Goal: Task Accomplishment & Management: Complete application form

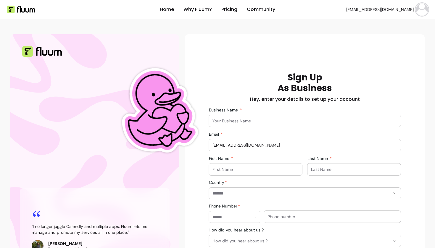
scroll to position [38, 0]
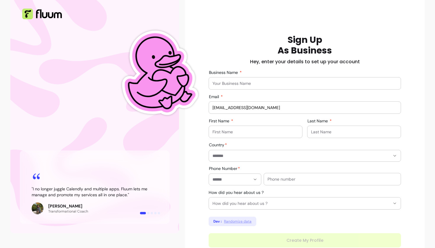
click at [260, 84] on input "Business Name" at bounding box center [304, 83] width 185 height 6
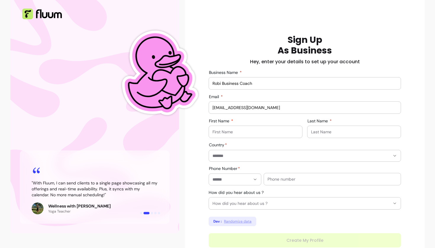
type input "Robi Business Coach"
type input "Robi"
click at [321, 135] on div at bounding box center [354, 132] width 86 height 12
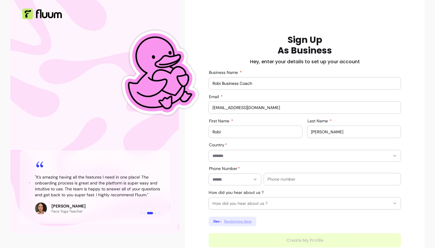
type input "Morelli"
click at [287, 163] on div "**********" at bounding box center [305, 141] width 192 height 213
click at [287, 161] on div "Country" at bounding box center [305, 156] width 192 height 12
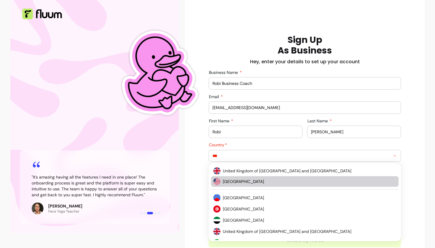
click at [254, 182] on span "United States of America" at bounding box center [306, 182] width 167 height 6
type input "**********"
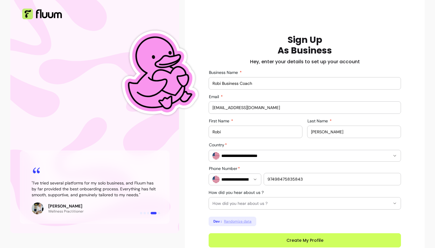
type input "97498475835843"
click at [248, 207] on button "How did you hear about us ?" at bounding box center [305, 204] width 192 height 12
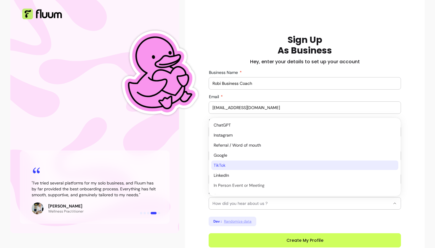
click at [243, 169] on li "TikTok" at bounding box center [304, 165] width 187 height 9
select select "******"
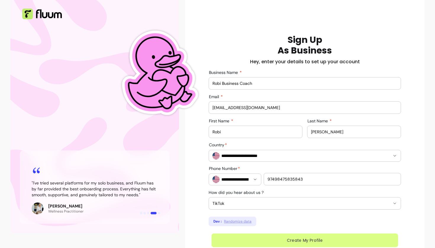
click at [258, 237] on button "Create My Profile" at bounding box center [304, 241] width 187 height 14
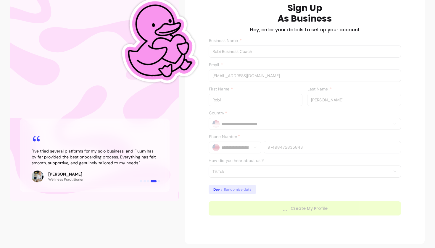
scroll to position [69, 0]
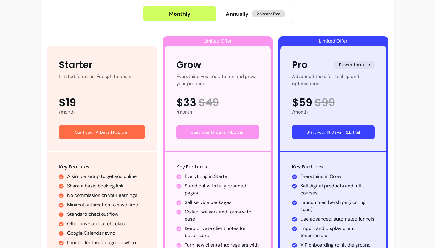
scroll to position [59, 0]
click at [313, 128] on button "Start your 14 Days FREE trial" at bounding box center [333, 132] width 83 height 14
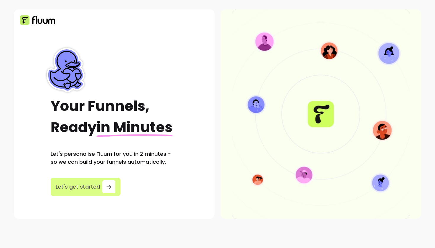
click at [95, 186] on span "Let's get started" at bounding box center [78, 187] width 44 height 8
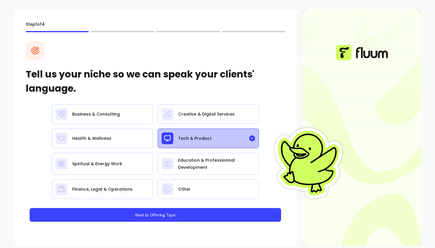
click at [164, 210] on button "Next to Offering Type" at bounding box center [155, 215] width 251 height 14
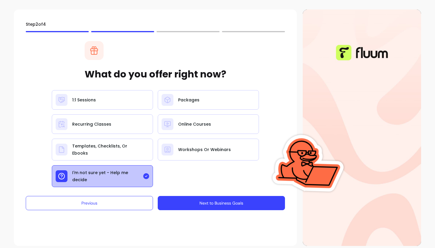
click at [193, 198] on button "Next to Business Goals" at bounding box center [221, 203] width 127 height 14
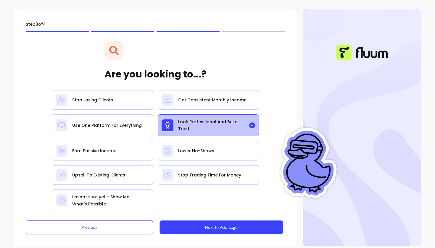
click at [201, 225] on button "Next to Add Logo" at bounding box center [220, 228] width 123 height 14
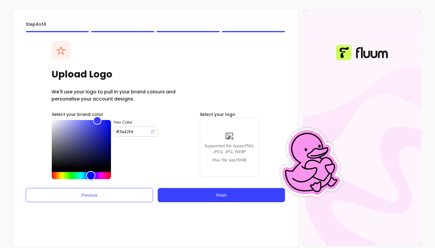
type input "#3afc93"
click at [76, 177] on div "Hue" at bounding box center [81, 175] width 59 height 7
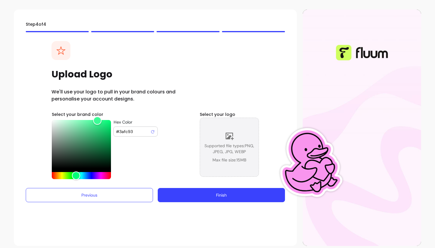
click at [237, 139] on div "Supported file types: PNG, JPEG, JPG, WEBP Max file size: 15 MB" at bounding box center [229, 147] width 59 height 31
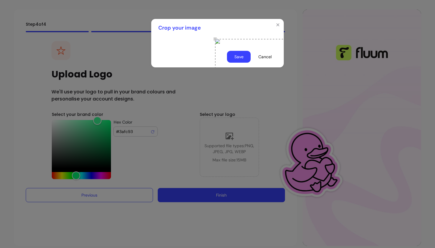
click at [242, 63] on button "Save" at bounding box center [239, 57] width 24 height 12
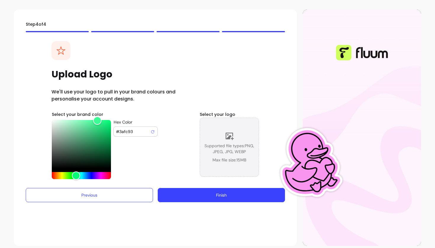
click at [232, 145] on span "Supported file types: PNG, JPEG, JPG, WEBP" at bounding box center [229, 149] width 59 height 12
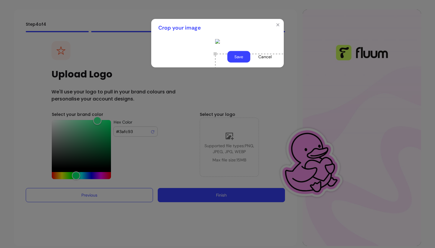
click at [238, 63] on button "Save" at bounding box center [238, 57] width 23 height 12
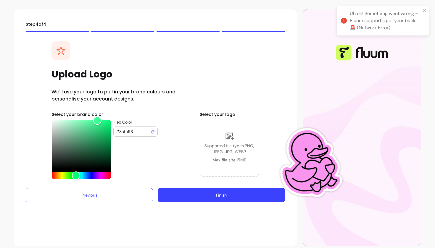
click at [226, 190] on button "Finish" at bounding box center [221, 195] width 127 height 14
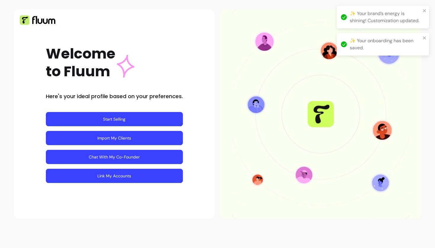
click at [99, 153] on link "Chat With My Co-Founder" at bounding box center [114, 157] width 137 height 14
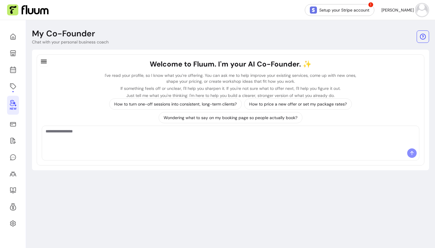
click at [175, 148] on div at bounding box center [230, 137] width 377 height 22
type textarea "**********"
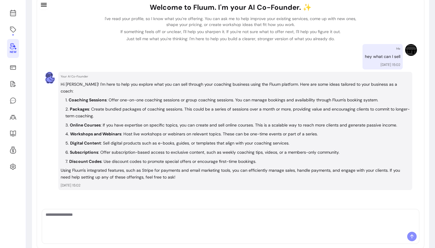
scroll to position [55, 0]
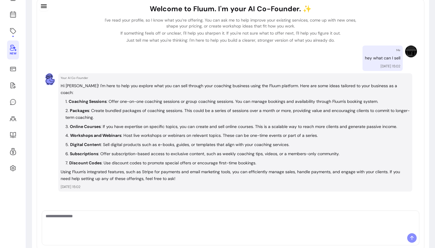
click at [272, 224] on div at bounding box center [230, 222] width 377 height 22
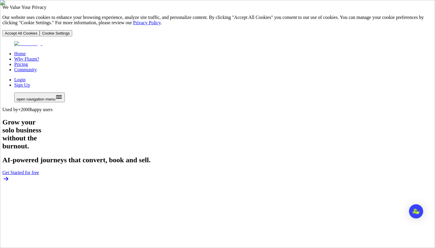
click at [25, 77] on link "Login" at bounding box center [19, 79] width 11 height 5
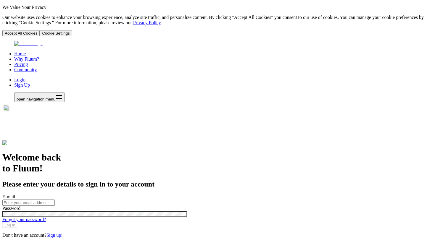
click at [281, 200] on div at bounding box center [217, 203] width 430 height 6
type input "roberta@fluum.ai"
click at [17, 222] on button "Log in" at bounding box center [9, 225] width 15 height 6
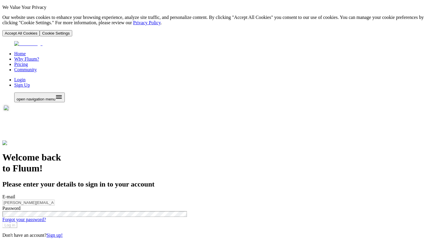
click at [40, 36] on button "Accept All Cookies" at bounding box center [20, 33] width 37 height 6
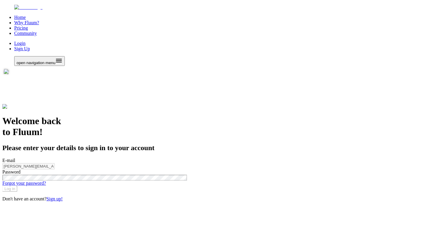
scroll to position [7, 0]
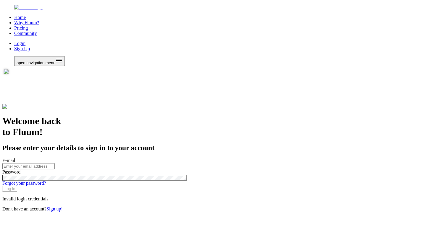
click at [246, 163] on div at bounding box center [217, 166] width 430 height 6
type input "roberta@fluum.ai"
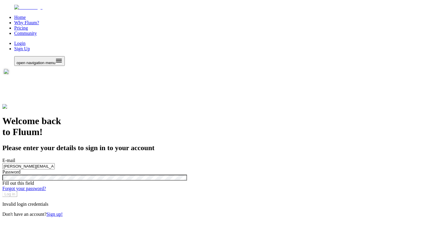
click at [255, 104] on div "Welcome back to Fluum! Please enter your details to sign in to your account" at bounding box center [217, 128] width 430 height 48
